Goal: Task Accomplishment & Management: Manage account settings

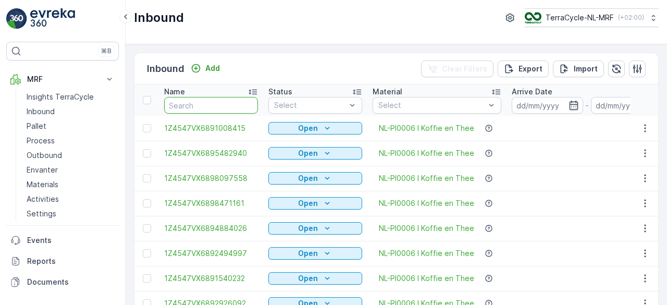
click at [206, 104] on input "text" at bounding box center [211, 105] width 94 height 17
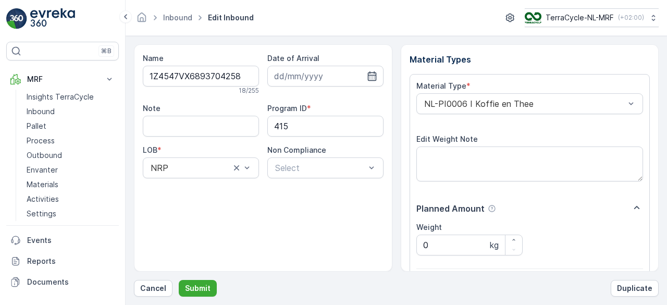
scroll to position [162, 0]
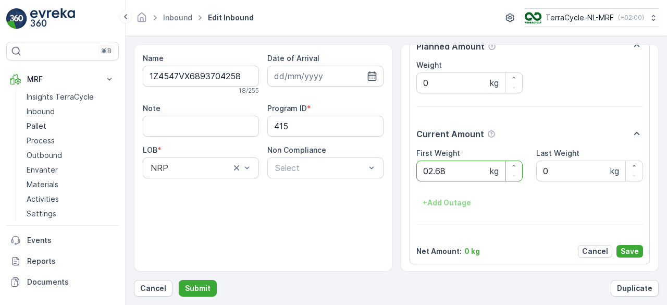
click at [179, 280] on button "Submit" at bounding box center [198, 288] width 38 height 17
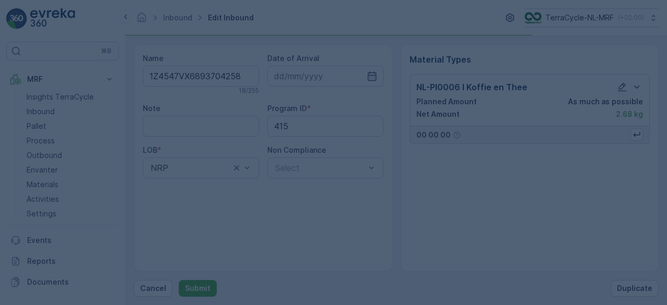
scroll to position [0, 0]
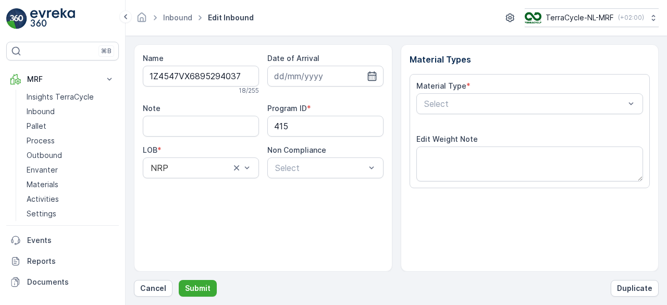
scroll to position [162, 0]
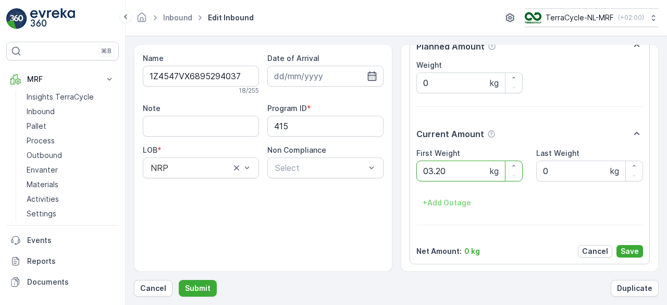
click at [179, 280] on button "Submit" at bounding box center [198, 288] width 38 height 17
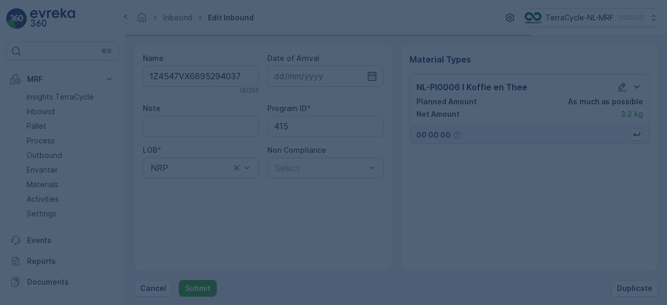
scroll to position [0, 0]
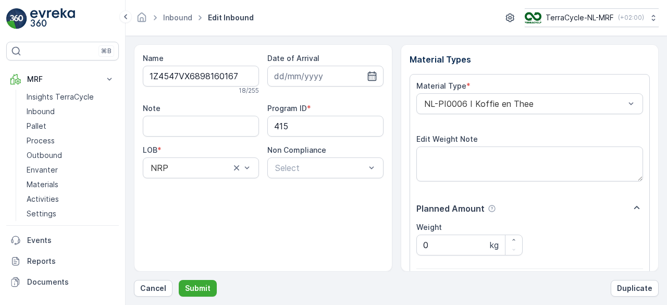
scroll to position [162, 0]
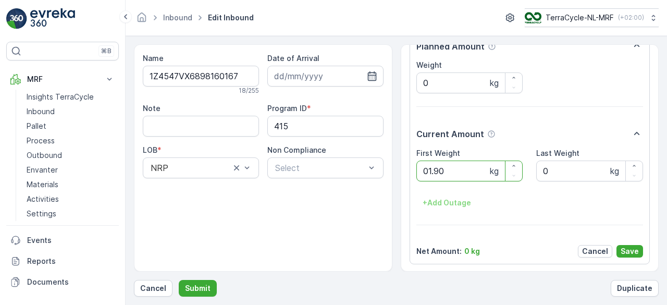
click at [179, 280] on button "Submit" at bounding box center [198, 288] width 38 height 17
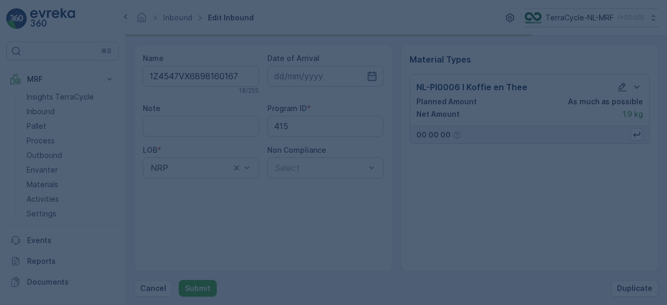
scroll to position [0, 0]
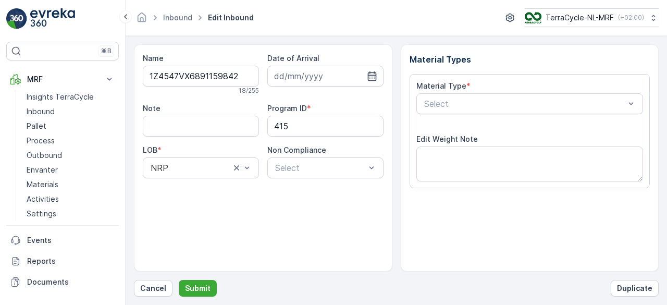
type input "[DATE]"
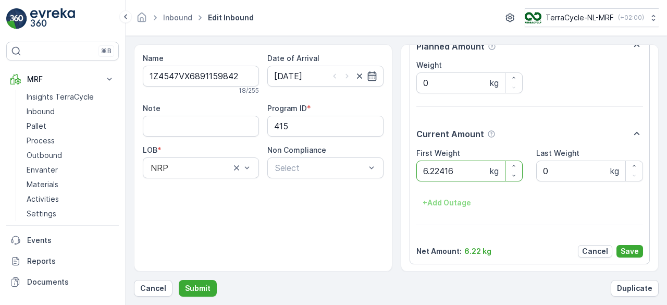
click at [179, 280] on button "Submit" at bounding box center [198, 288] width 38 height 17
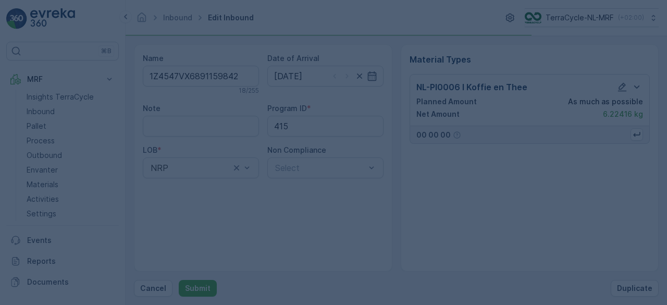
scroll to position [0, 0]
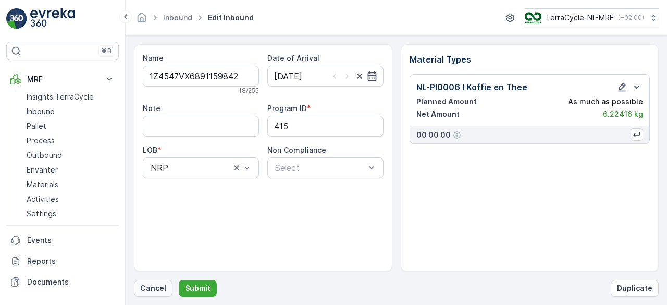
click at [153, 284] on p "Cancel" at bounding box center [153, 288] width 26 height 10
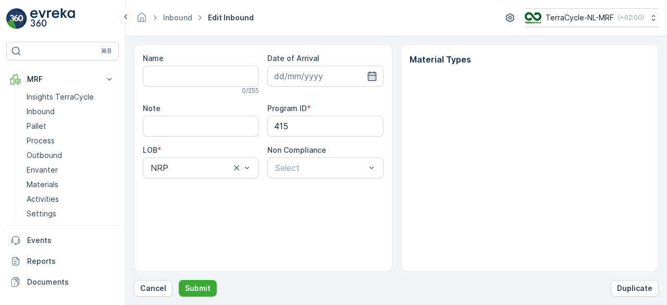
type input "1Z4547VX6891159842"
type input "[DATE]"
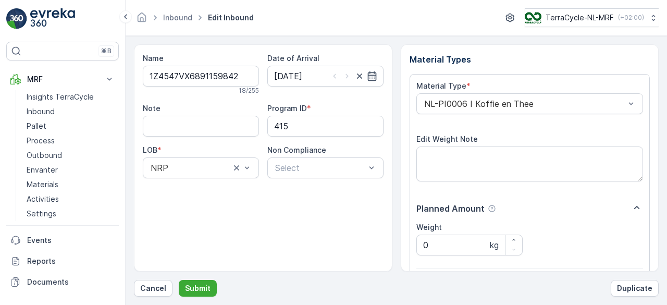
scroll to position [162, 0]
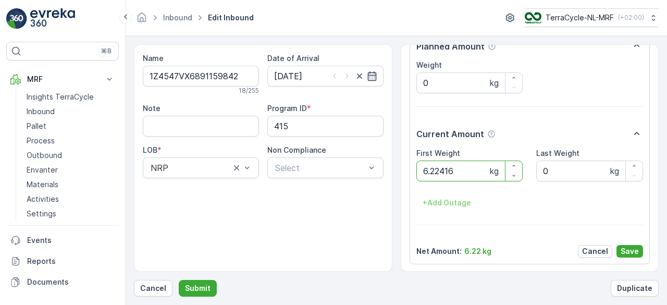
click at [179, 280] on button "Submit" at bounding box center [198, 288] width 38 height 17
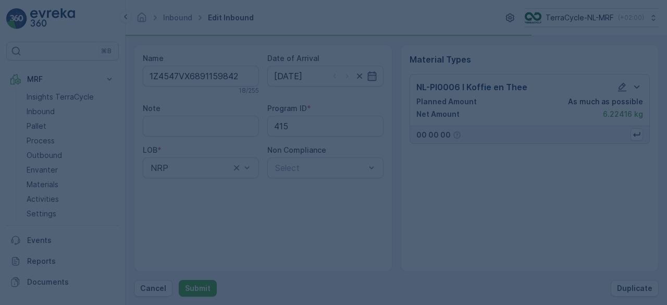
scroll to position [0, 0]
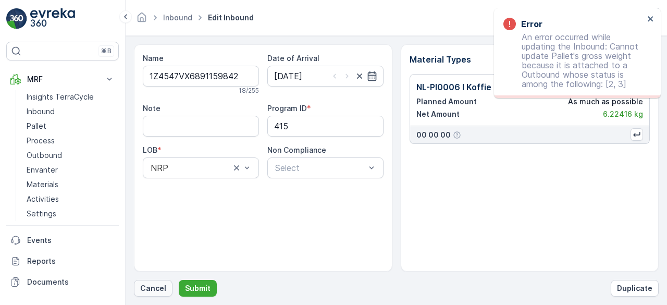
click at [145, 289] on p "Cancel" at bounding box center [153, 288] width 26 height 10
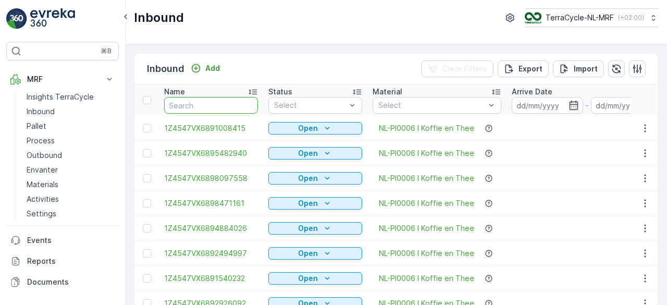
click at [228, 105] on input "text" at bounding box center [211, 105] width 94 height 17
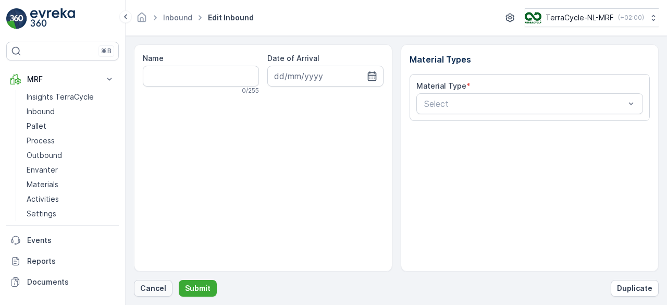
click at [160, 288] on p "Cancel" at bounding box center [153, 288] width 26 height 10
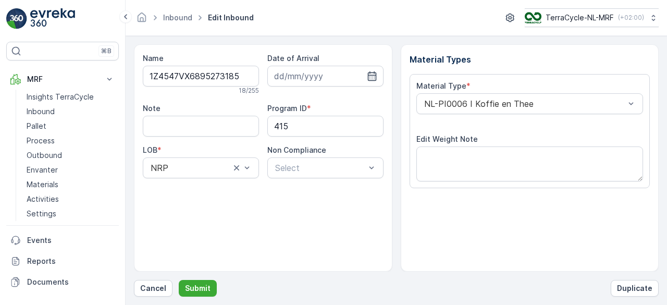
scroll to position [162, 0]
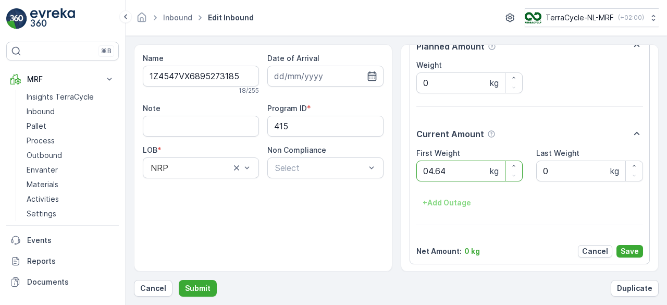
click at [179, 280] on button "Submit" at bounding box center [198, 288] width 38 height 17
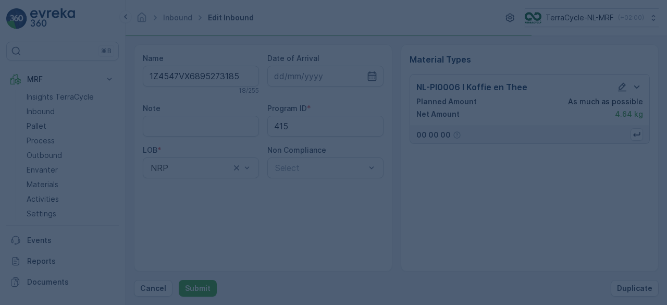
scroll to position [0, 0]
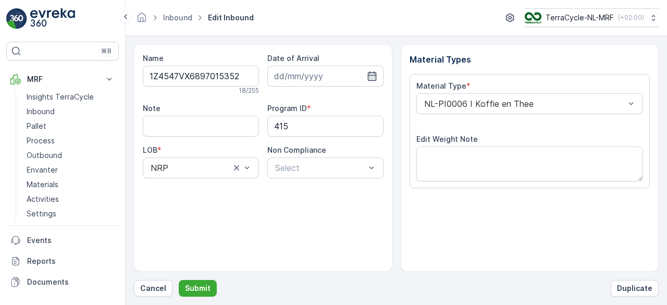
scroll to position [162, 0]
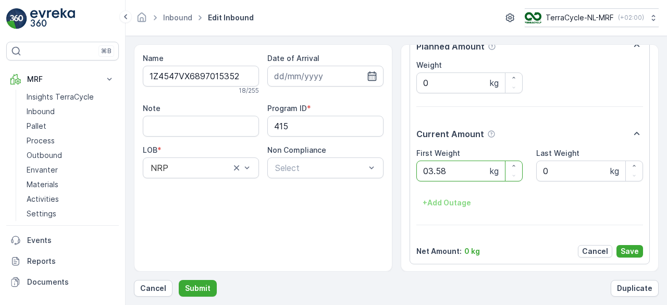
click at [179, 280] on button "Submit" at bounding box center [198, 288] width 38 height 17
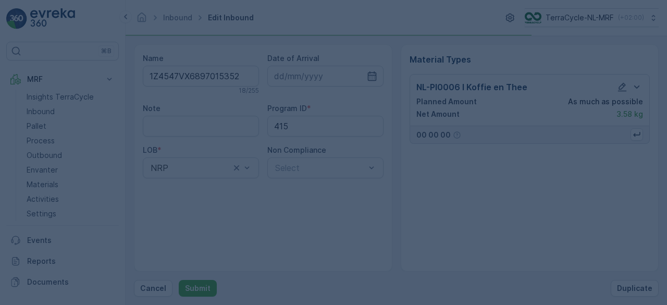
scroll to position [0, 0]
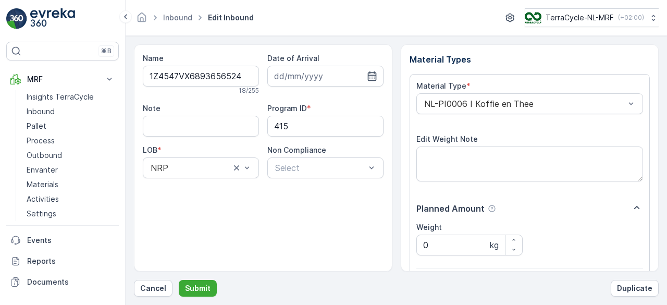
scroll to position [162, 0]
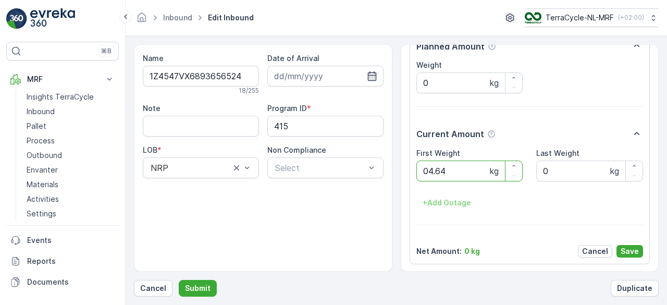
click at [179, 280] on button "Submit" at bounding box center [198, 288] width 38 height 17
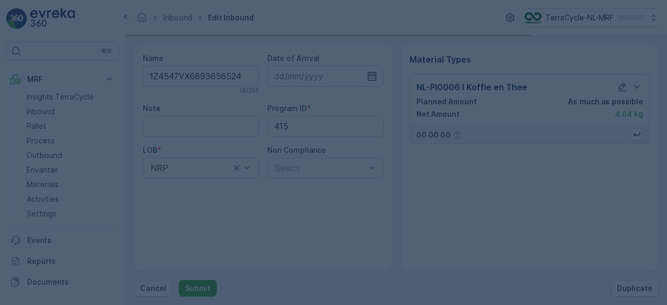
scroll to position [0, 0]
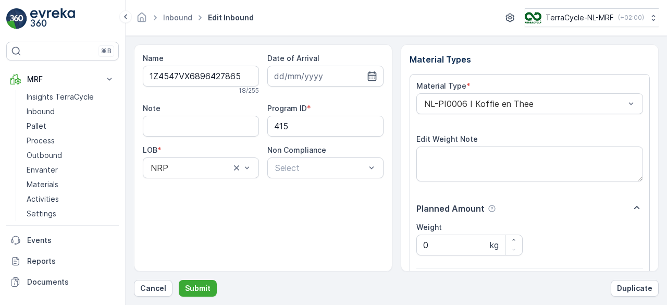
scroll to position [162, 0]
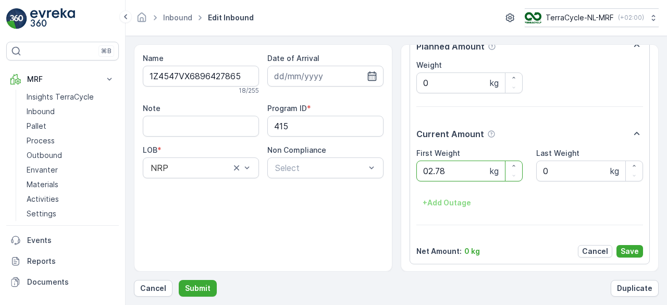
click at [179, 280] on button "Submit" at bounding box center [198, 288] width 38 height 17
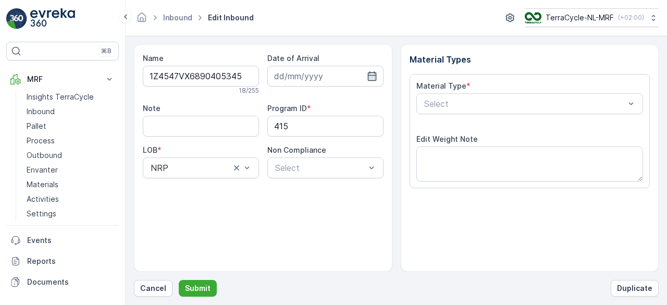
scroll to position [162, 0]
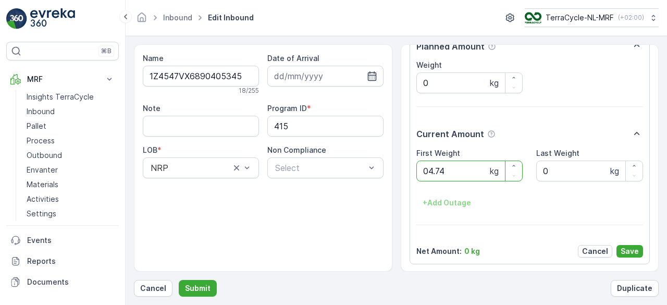
click at [179, 280] on button "Submit" at bounding box center [198, 288] width 38 height 17
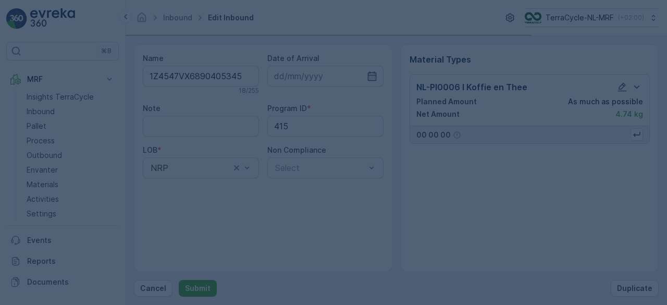
scroll to position [0, 0]
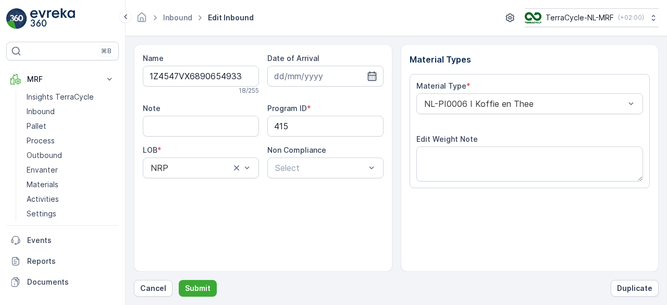
scroll to position [162, 0]
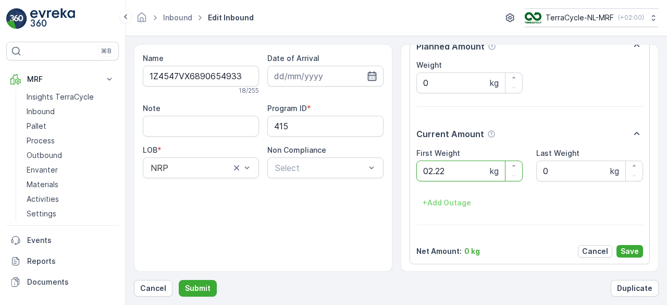
click at [179, 280] on button "Submit" at bounding box center [198, 288] width 38 height 17
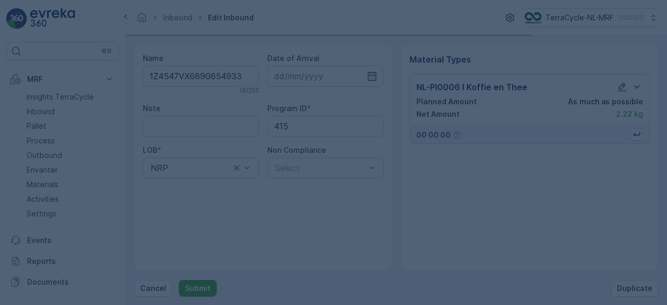
scroll to position [0, 0]
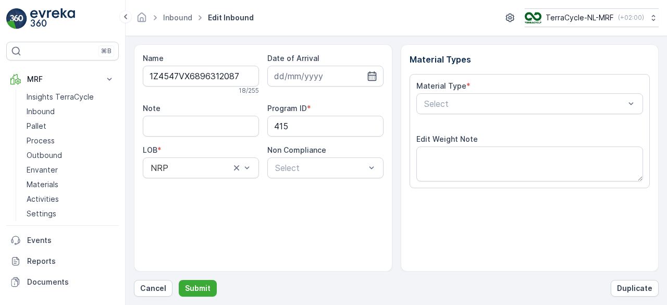
scroll to position [162, 0]
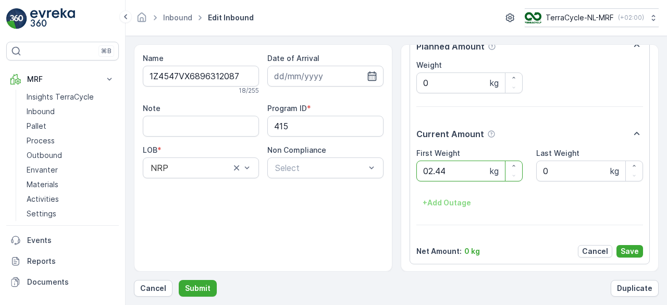
click at [179, 280] on button "Submit" at bounding box center [198, 288] width 38 height 17
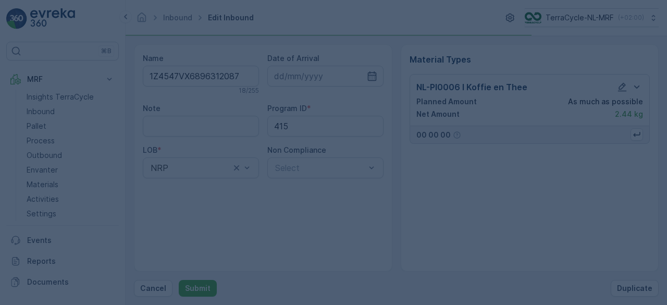
scroll to position [0, 0]
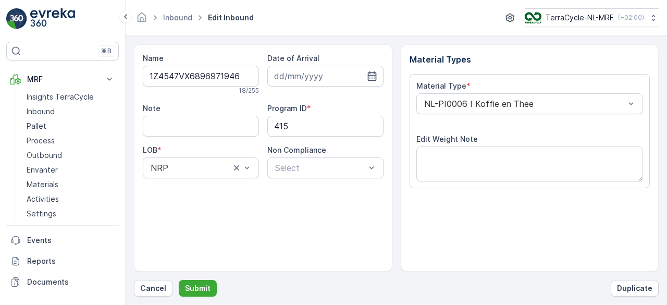
scroll to position [162, 0]
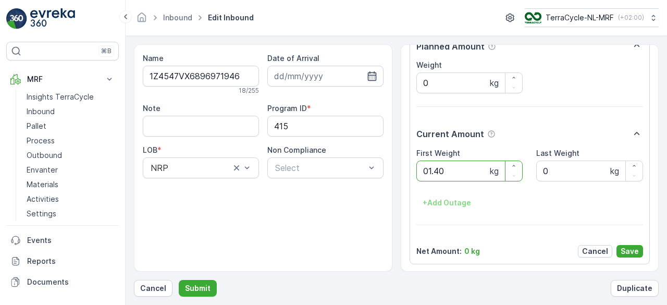
click at [179, 280] on button "Submit" at bounding box center [198, 288] width 38 height 17
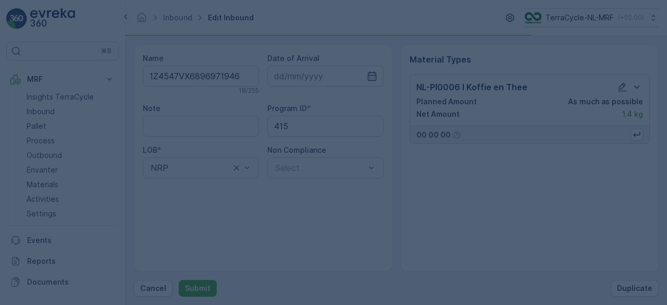
scroll to position [0, 0]
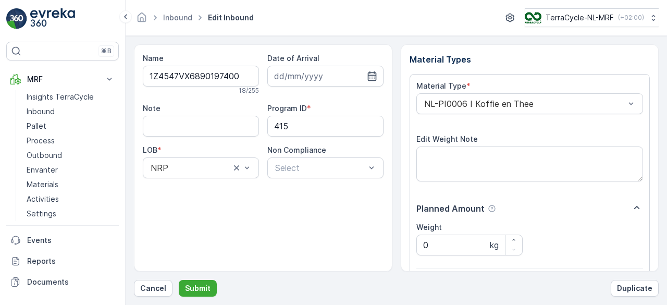
scroll to position [162, 0]
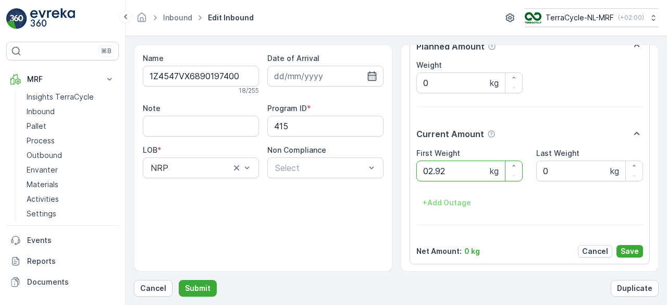
click at [179, 280] on button "Submit" at bounding box center [198, 288] width 38 height 17
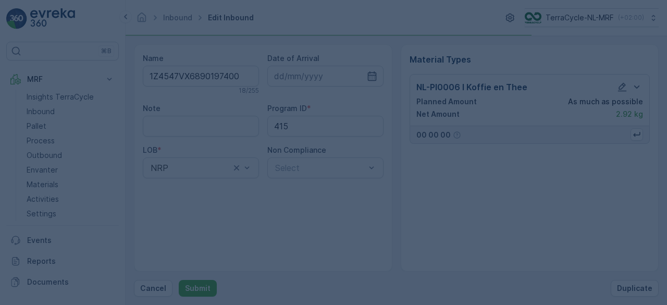
scroll to position [0, 0]
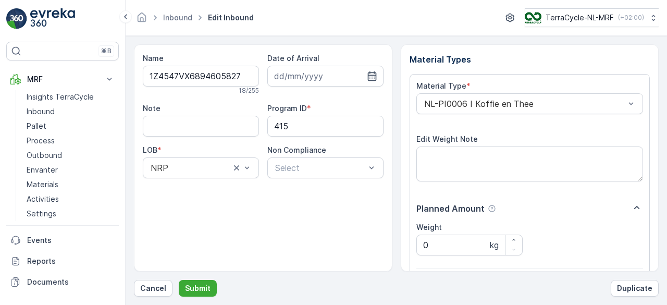
scroll to position [162, 0]
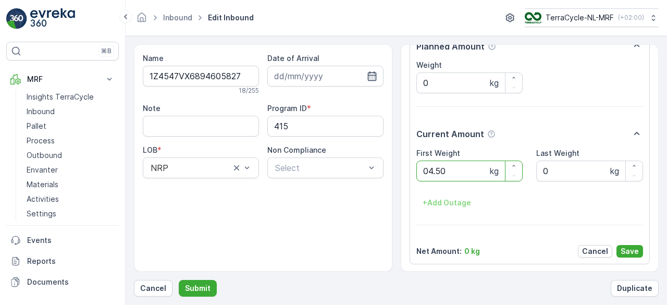
click at [179, 280] on button "Submit" at bounding box center [198, 288] width 38 height 17
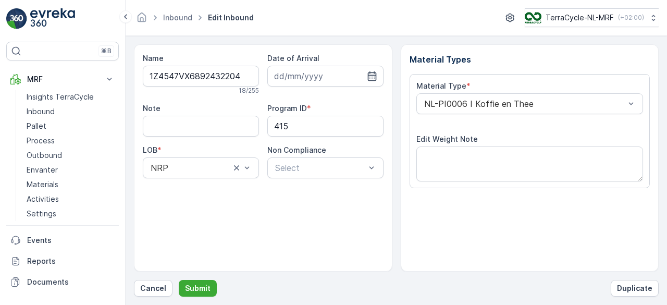
scroll to position [162, 0]
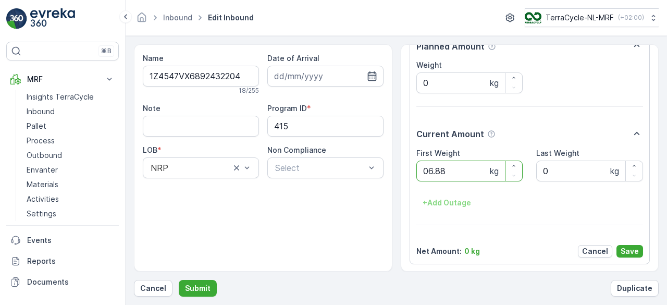
click at [179, 280] on button "Submit" at bounding box center [198, 288] width 38 height 17
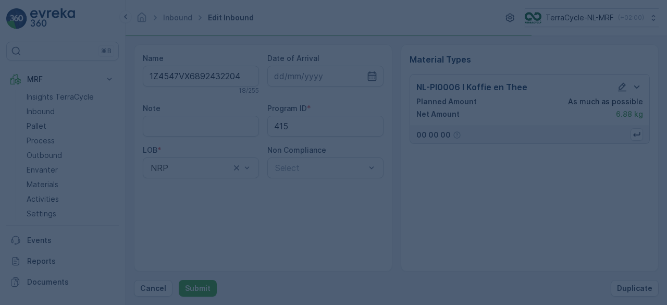
scroll to position [0, 0]
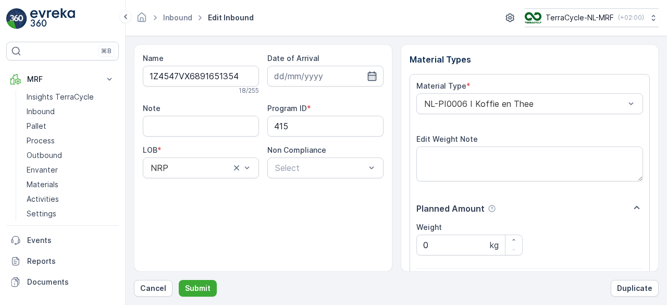
scroll to position [162, 0]
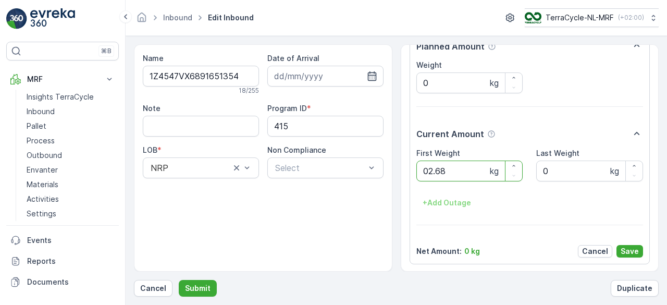
click at [179, 280] on button "Submit" at bounding box center [198, 288] width 38 height 17
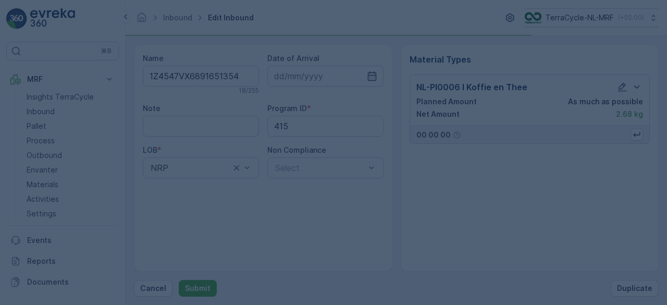
scroll to position [0, 0]
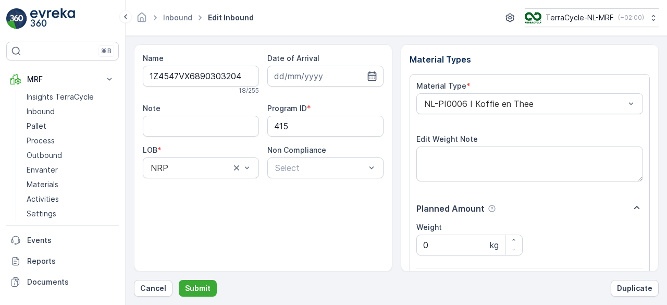
scroll to position [162, 0]
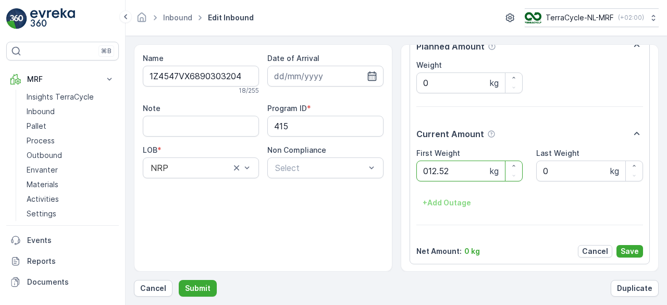
click at [179, 280] on button "Submit" at bounding box center [198, 288] width 38 height 17
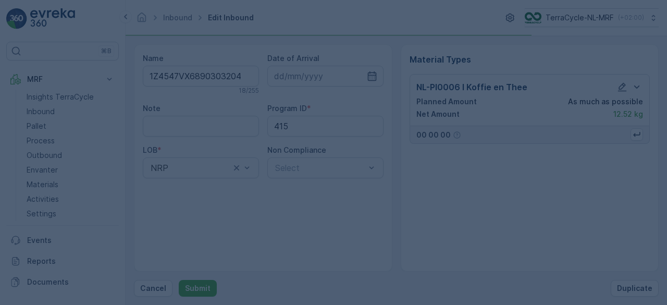
scroll to position [0, 0]
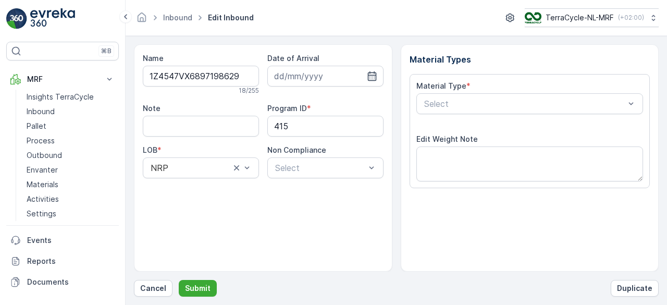
scroll to position [162, 0]
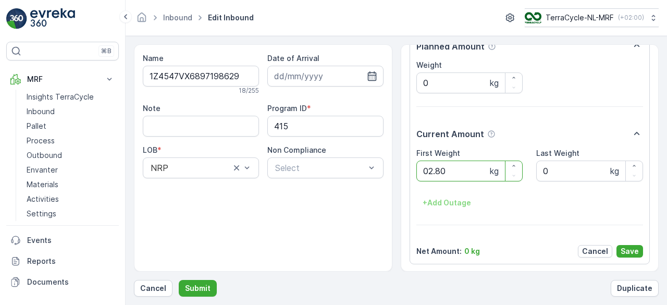
click at [179, 280] on button "Submit" at bounding box center [198, 288] width 38 height 17
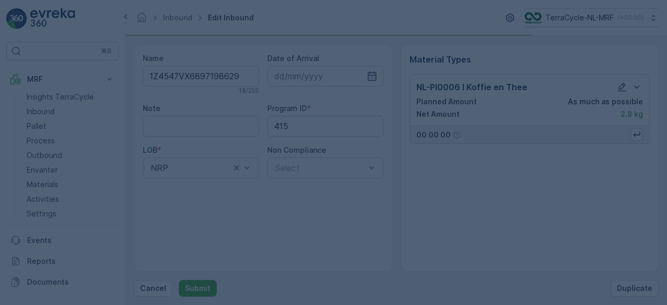
scroll to position [0, 0]
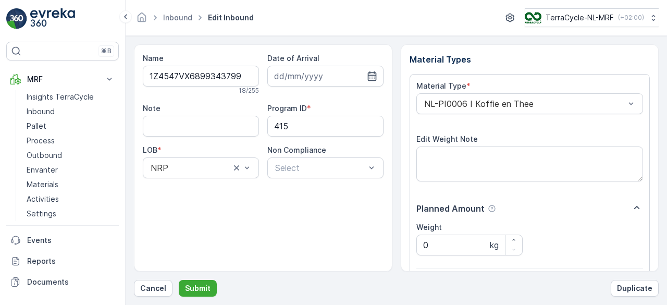
scroll to position [162, 0]
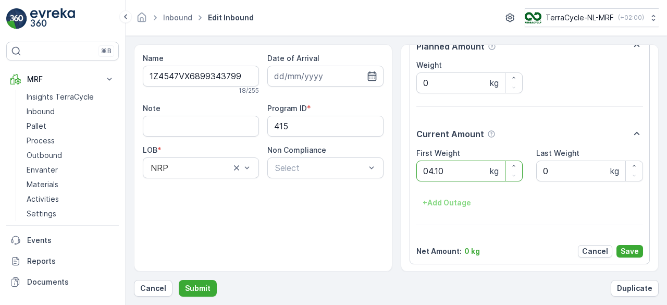
click at [179, 280] on button "Submit" at bounding box center [198, 288] width 38 height 17
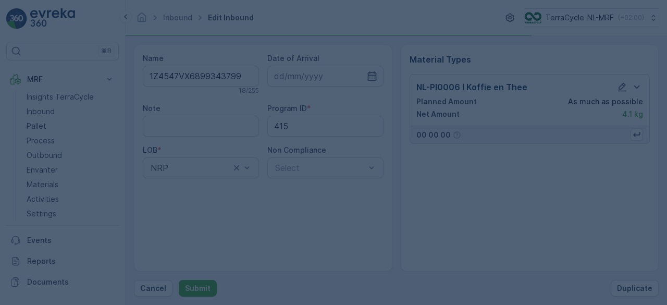
scroll to position [0, 0]
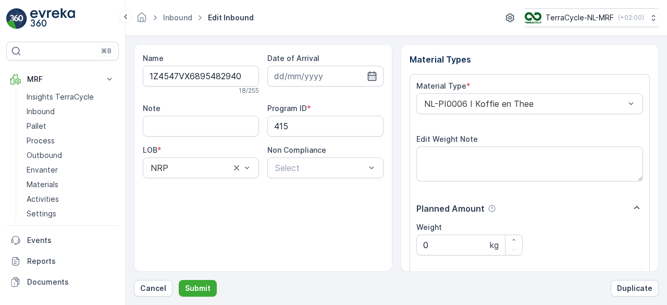
scroll to position [162, 0]
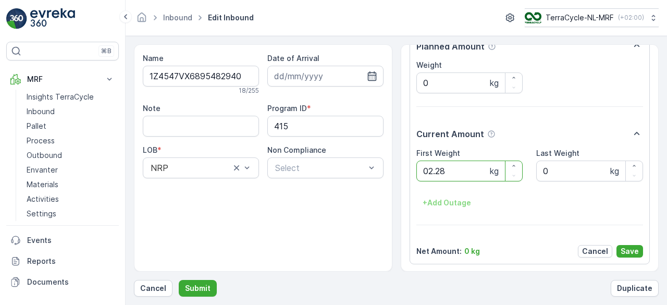
click at [179, 280] on button "Submit" at bounding box center [198, 288] width 38 height 17
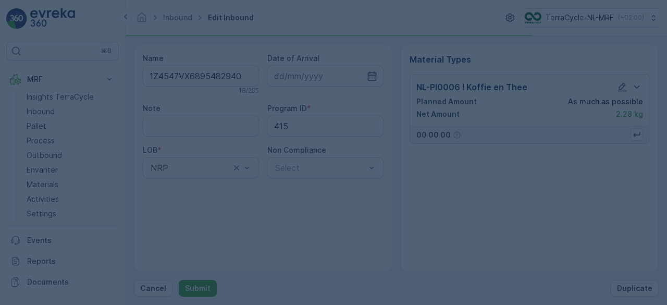
scroll to position [0, 0]
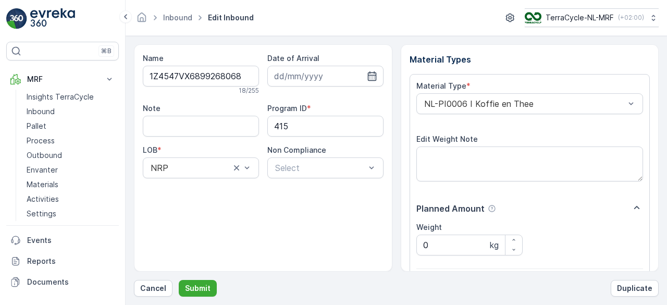
scroll to position [162, 0]
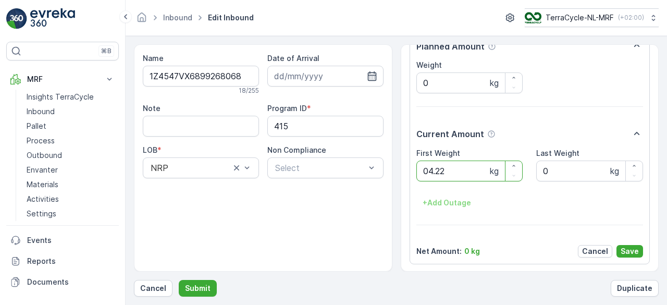
click at [179, 280] on button "Submit" at bounding box center [198, 288] width 38 height 17
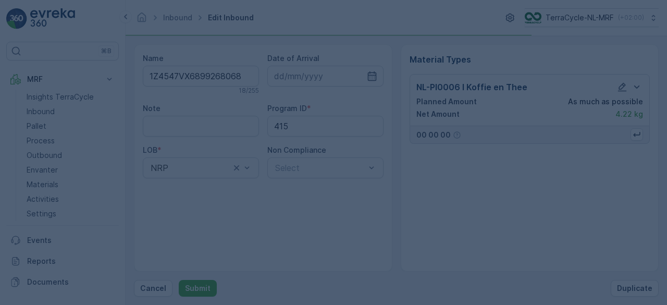
scroll to position [0, 0]
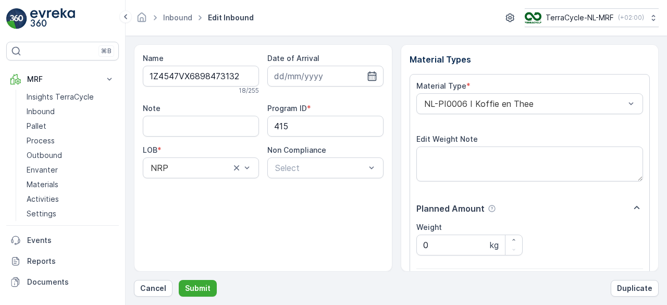
scroll to position [162, 0]
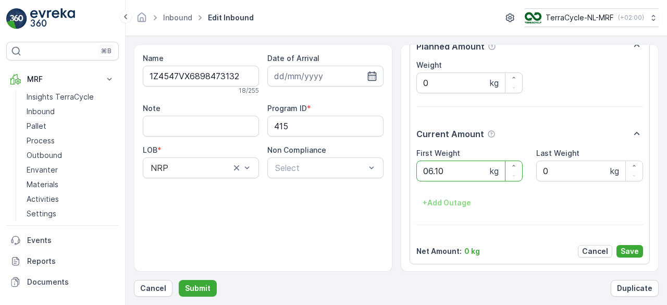
click at [179, 280] on button "Submit" at bounding box center [198, 288] width 38 height 17
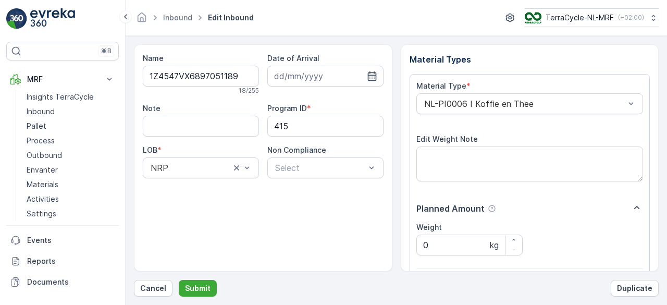
scroll to position [162, 0]
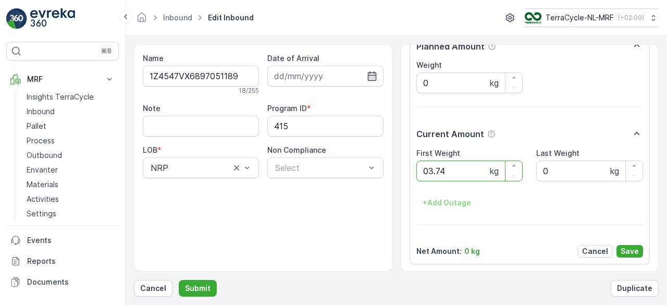
click at [179, 280] on button "Submit" at bounding box center [198, 288] width 38 height 17
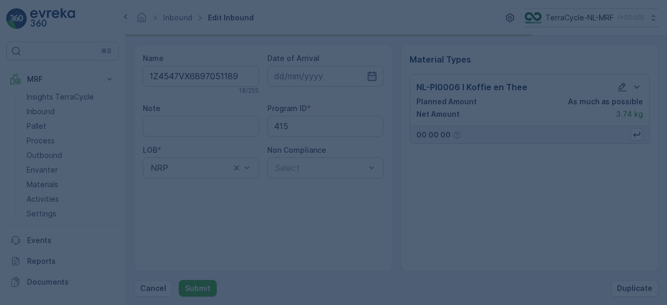
scroll to position [0, 0]
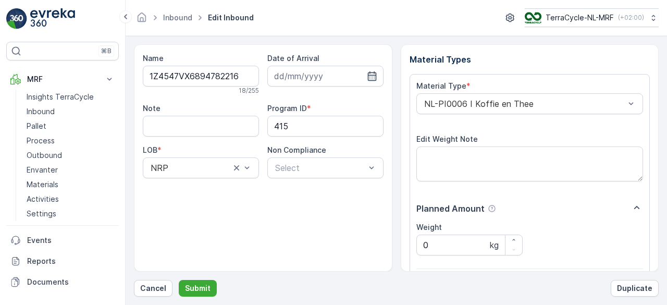
scroll to position [162, 0]
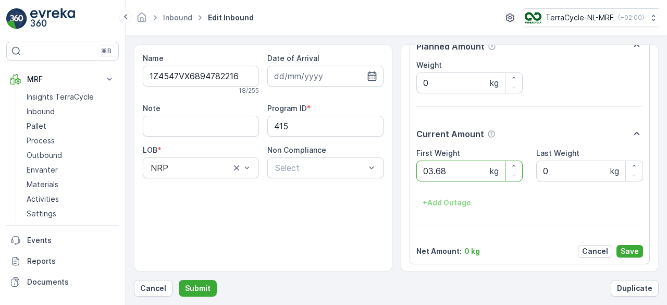
click at [179, 280] on button "Submit" at bounding box center [198, 288] width 38 height 17
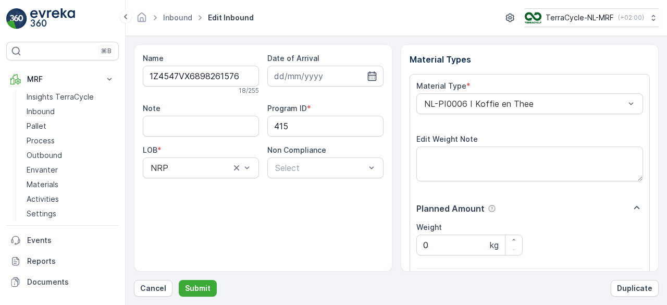
scroll to position [162, 0]
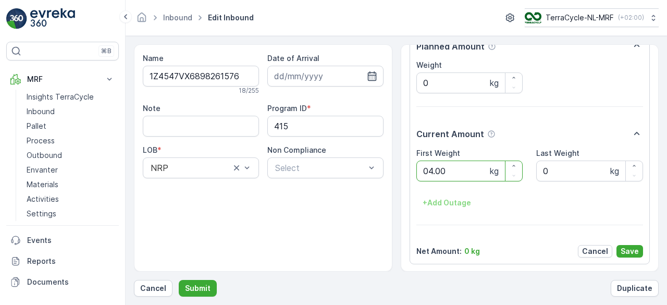
click at [179, 280] on button "Submit" at bounding box center [198, 288] width 38 height 17
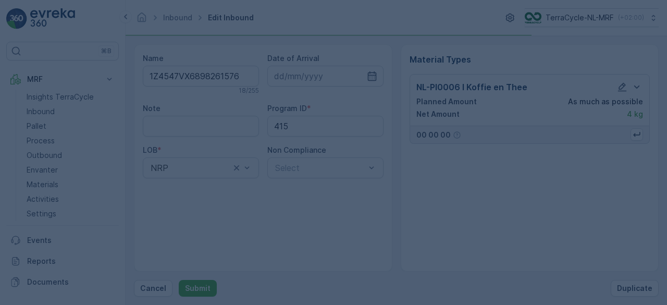
scroll to position [0, 0]
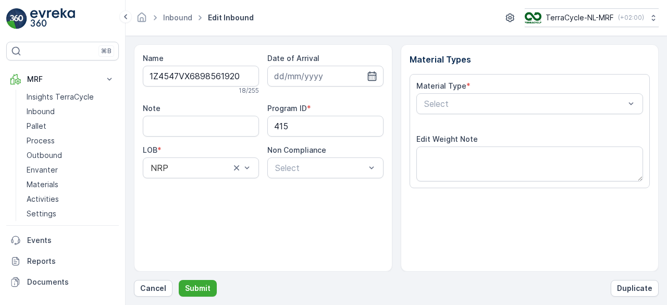
scroll to position [162, 0]
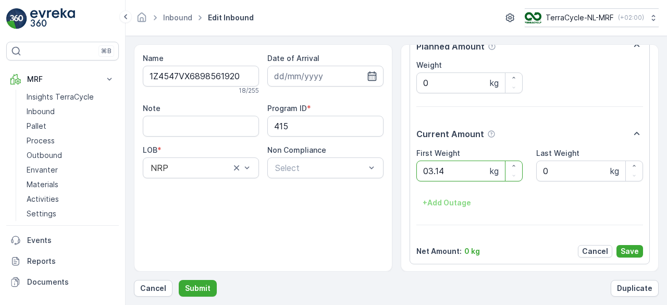
click at [179, 280] on button "Submit" at bounding box center [198, 288] width 38 height 17
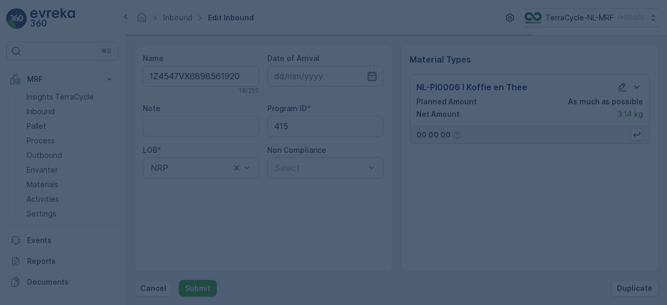
scroll to position [0, 0]
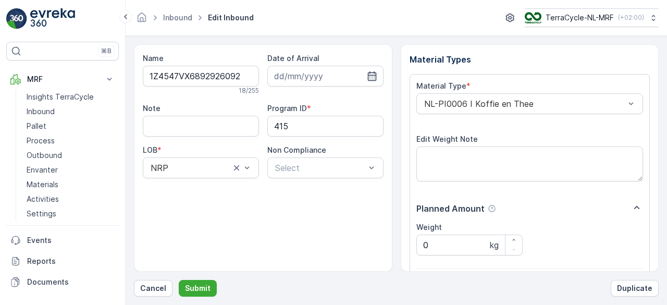
scroll to position [162, 0]
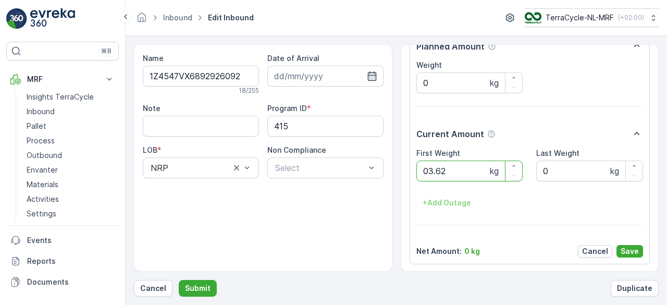
click at [179, 280] on button "Submit" at bounding box center [198, 288] width 38 height 17
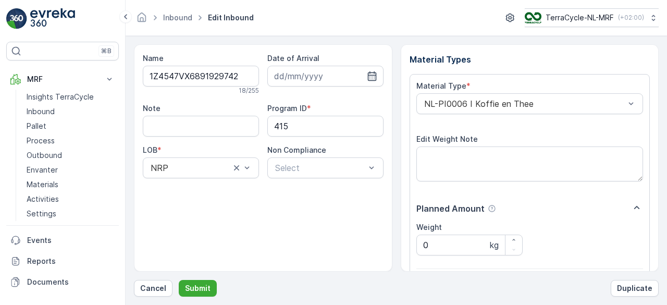
scroll to position [162, 0]
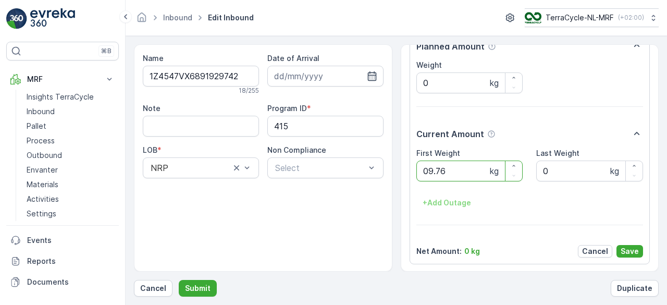
click at [179, 280] on button "Submit" at bounding box center [198, 288] width 38 height 17
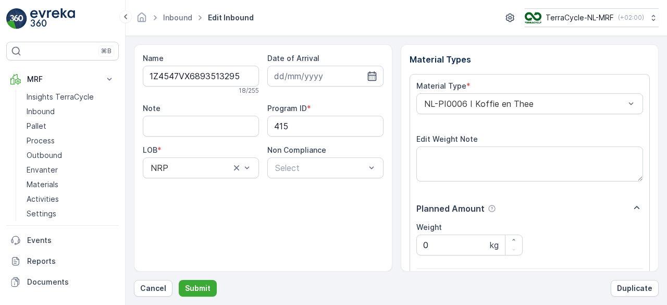
scroll to position [162, 0]
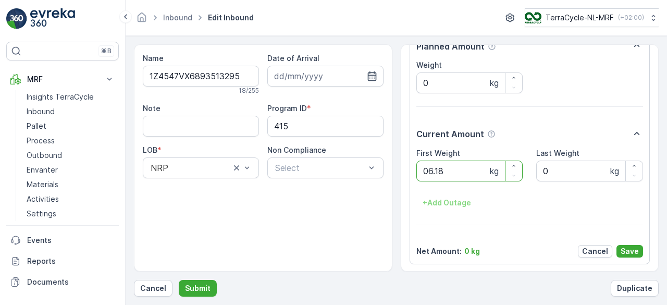
click at [179, 280] on button "Submit" at bounding box center [198, 288] width 38 height 17
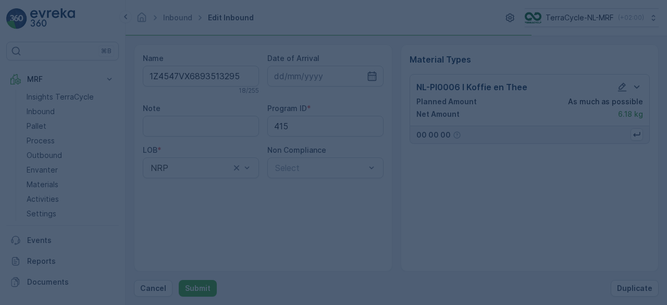
scroll to position [0, 0]
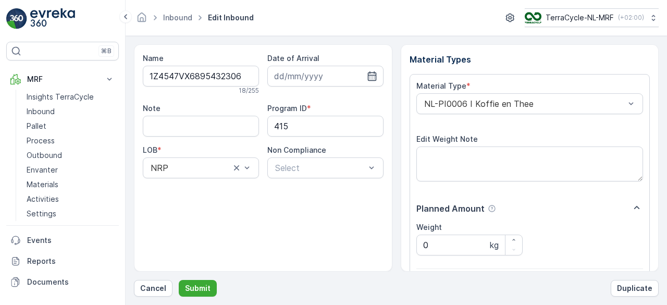
scroll to position [162, 0]
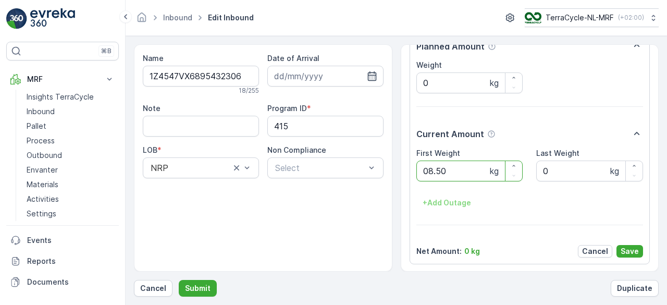
click at [179, 280] on button "Submit" at bounding box center [198, 288] width 38 height 17
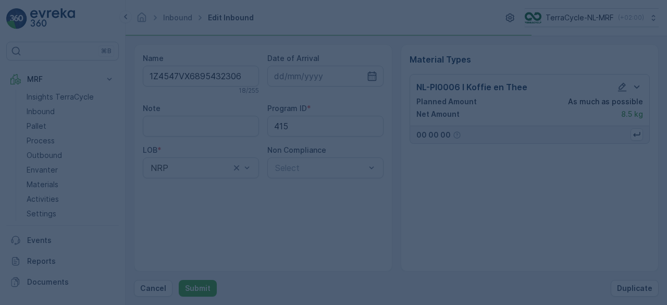
scroll to position [0, 0]
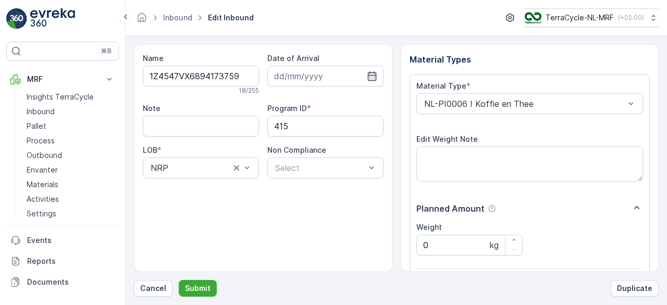
scroll to position [162, 0]
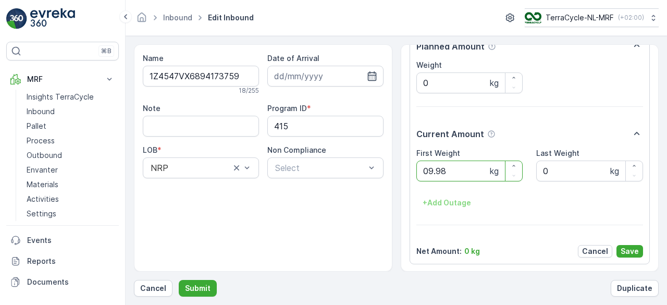
click at [179, 280] on button "Submit" at bounding box center [198, 288] width 38 height 17
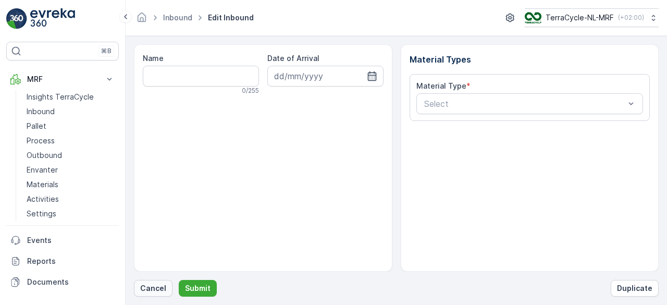
click at [164, 289] on p "Cancel" at bounding box center [153, 288] width 26 height 10
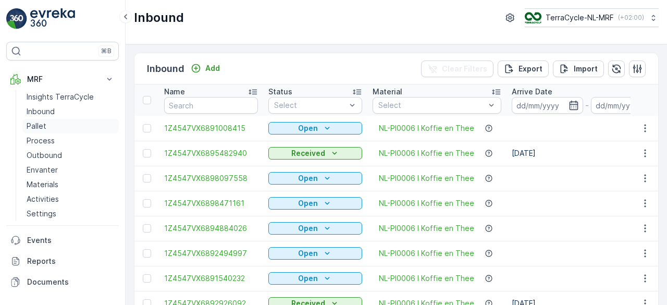
click at [35, 128] on p "Pallet" at bounding box center [37, 126] width 20 height 10
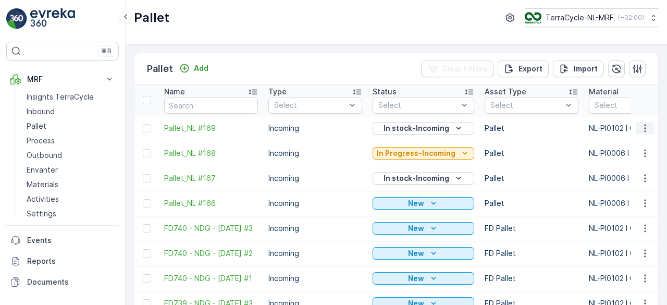
click at [640, 128] on icon "button" at bounding box center [645, 128] width 10 height 10
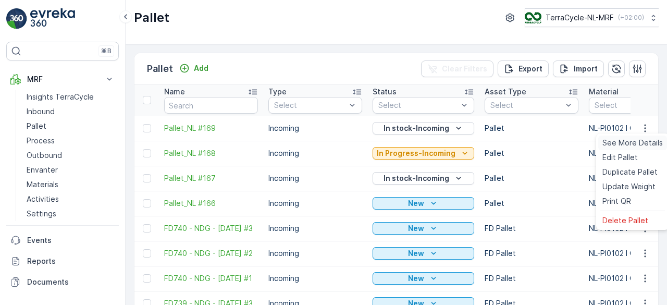
click at [631, 145] on span "See More Details" at bounding box center [632, 143] width 60 height 10
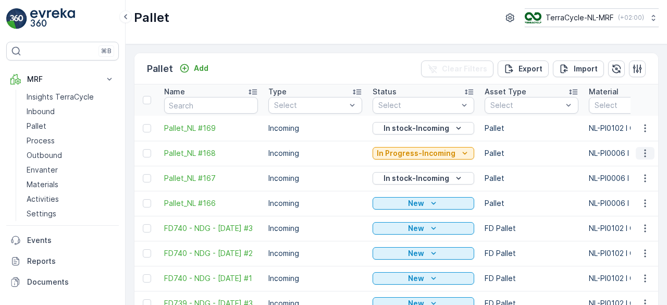
click at [643, 155] on icon "button" at bounding box center [645, 153] width 10 height 10
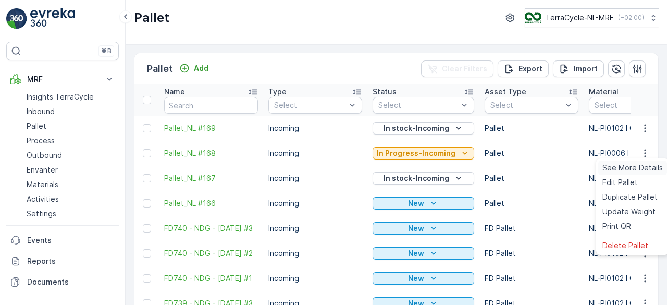
click at [634, 166] on span "See More Details" at bounding box center [632, 168] width 60 height 10
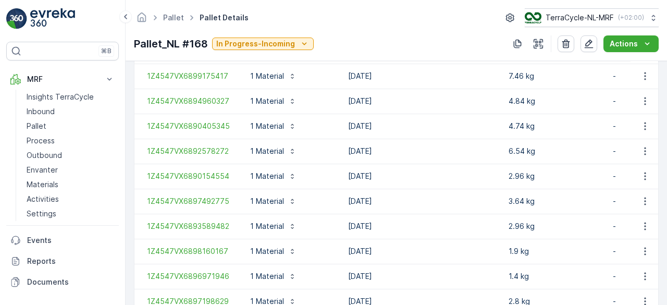
scroll to position [1369, 0]
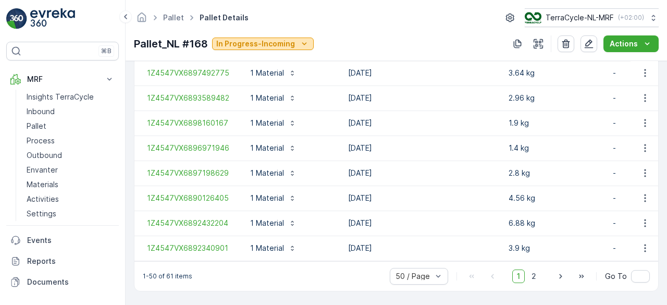
click at [303, 45] on icon "In Progress-Incoming" at bounding box center [304, 44] width 10 height 10
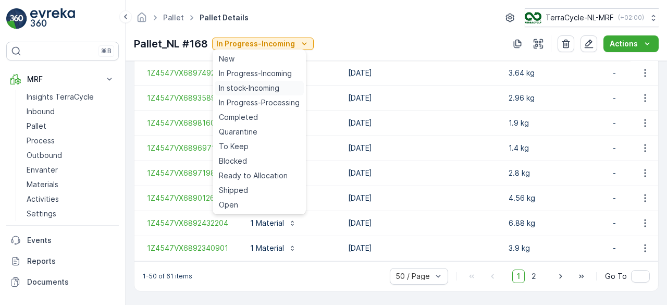
click at [263, 90] on span "In stock-Incoming" at bounding box center [249, 88] width 60 height 10
